Goal: Information Seeking & Learning: Learn about a topic

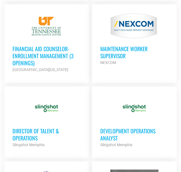
scroll to position [372, 0]
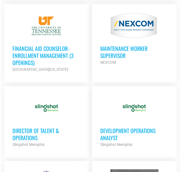
click at [57, 45] on h3 "Financial Aid Counselor-Enrollment Management (3 Openings)" at bounding box center [47, 55] width 68 height 21
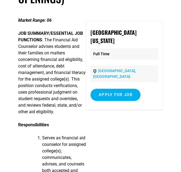
scroll to position [64, 0]
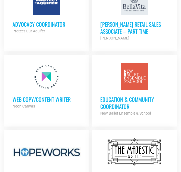
scroll to position [621, 0]
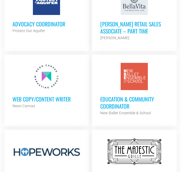
click at [128, 98] on h3 "Education & Community Coordinator" at bounding box center [135, 103] width 68 height 14
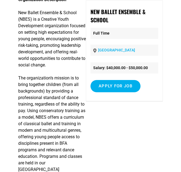
scroll to position [71, 0]
